Goal: Go to known website: Access a specific website the user already knows

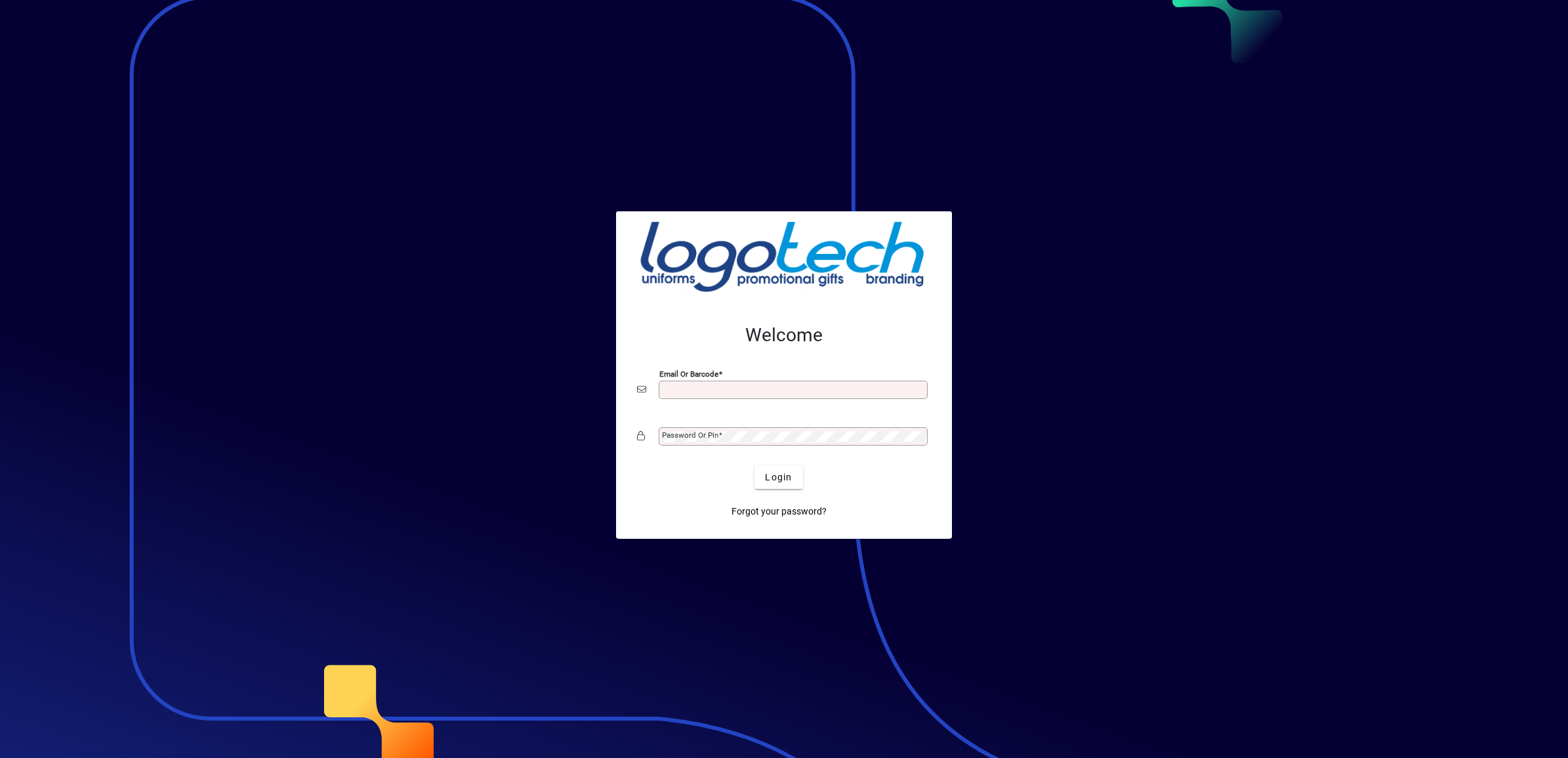
click at [686, 381] on div "Email or Barcode" at bounding box center [793, 390] width 269 height 18
click at [687, 391] on input "Email or Barcode" at bounding box center [794, 389] width 265 height 11
type input "**********"
drag, startPoint x: 676, startPoint y: 435, endPoint x: 668, endPoint y: 428, distance: 10.6
click at [673, 432] on mat-label "Password or Pin" at bounding box center [690, 434] width 57 height 9
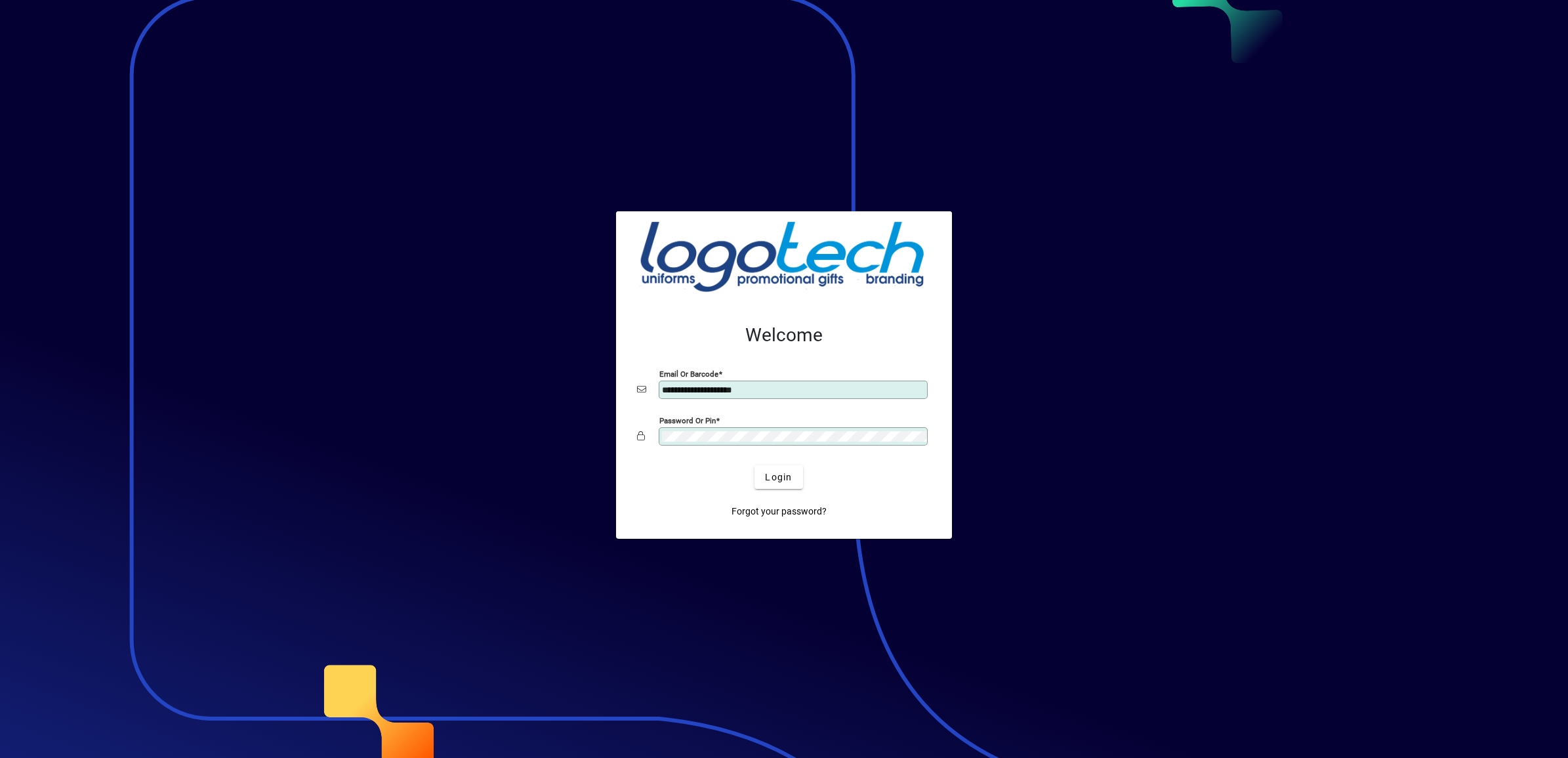
click at [755, 465] on button "Login" at bounding box center [779, 476] width 48 height 23
